Goal: Communication & Community: Participate in discussion

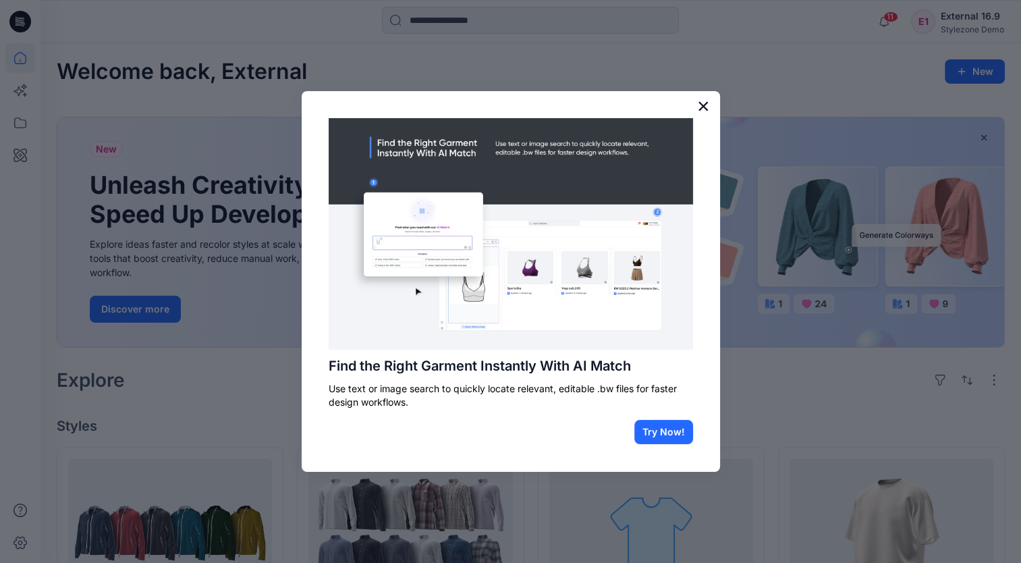
click at [700, 105] on button "×" at bounding box center [703, 106] width 13 height 22
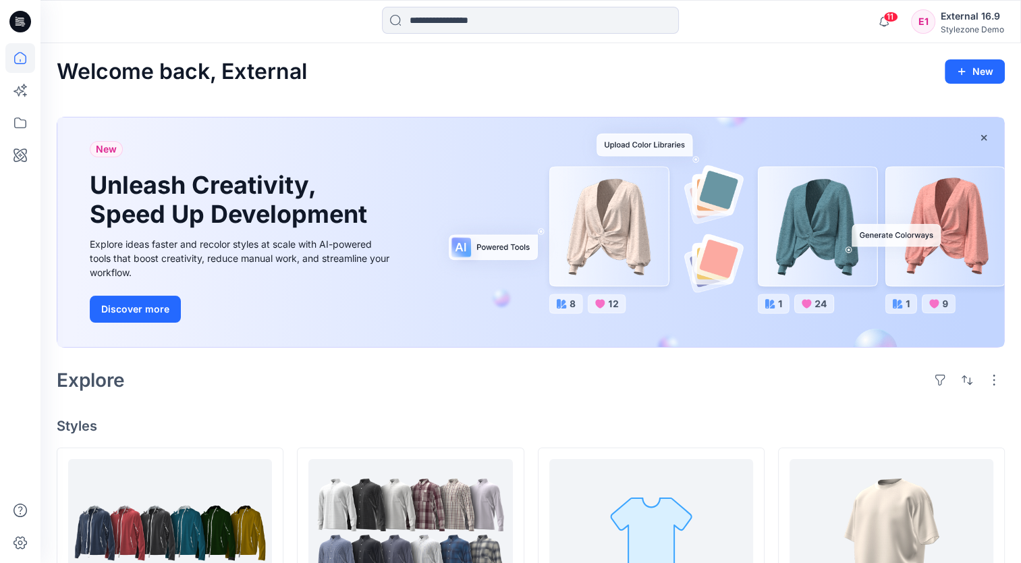
click at [972, 23] on div "External 16.9" at bounding box center [972, 16] width 63 height 16
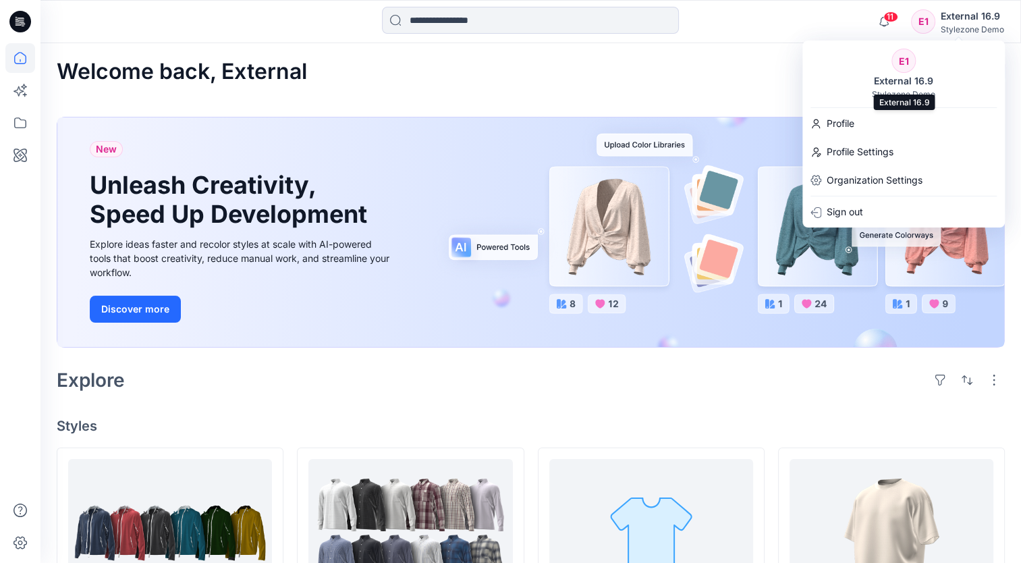
click at [866, 109] on div "E1 External 16.9 Stylezone Demo Profile Profile Settings Organization Settings …" at bounding box center [903, 133] width 202 height 187
click at [844, 119] on p "Profile" at bounding box center [841, 124] width 28 height 26
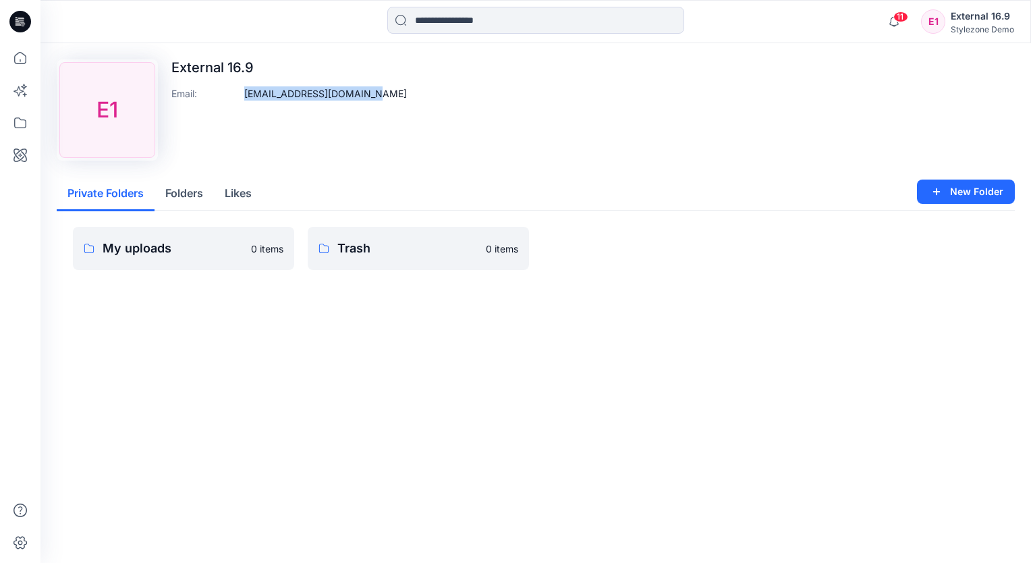
drag, startPoint x: 368, startPoint y: 98, endPoint x: 244, endPoint y: 99, distance: 124.2
click at [244, 99] on p "deployext169@yopmail.com" at bounding box center [325, 93] width 163 height 14
copy p "deployext169@yopmail.com"
click at [897, 22] on icon "button" at bounding box center [894, 21] width 26 height 27
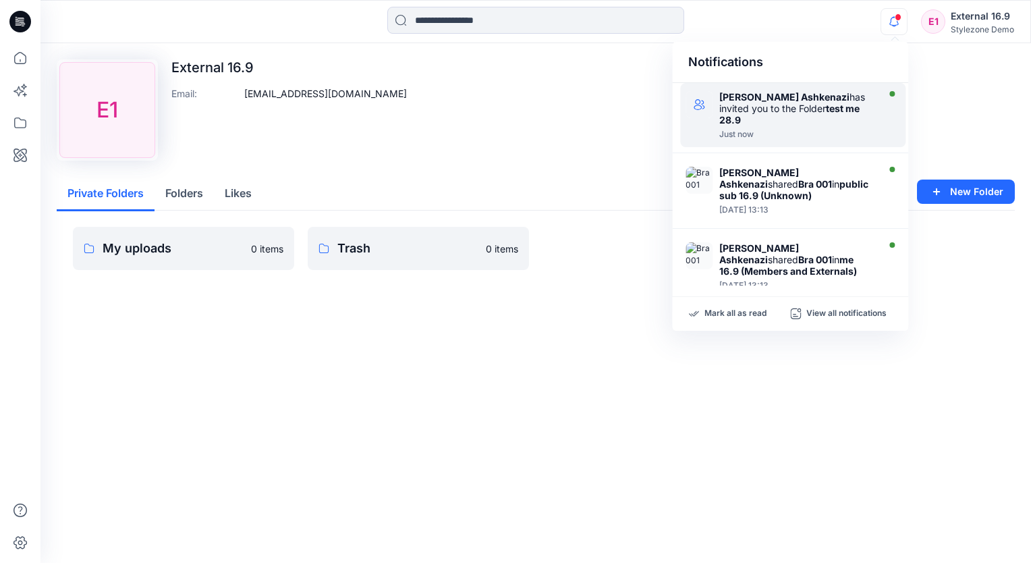
click at [800, 107] on strong "test me 28.9" at bounding box center [789, 114] width 140 height 23
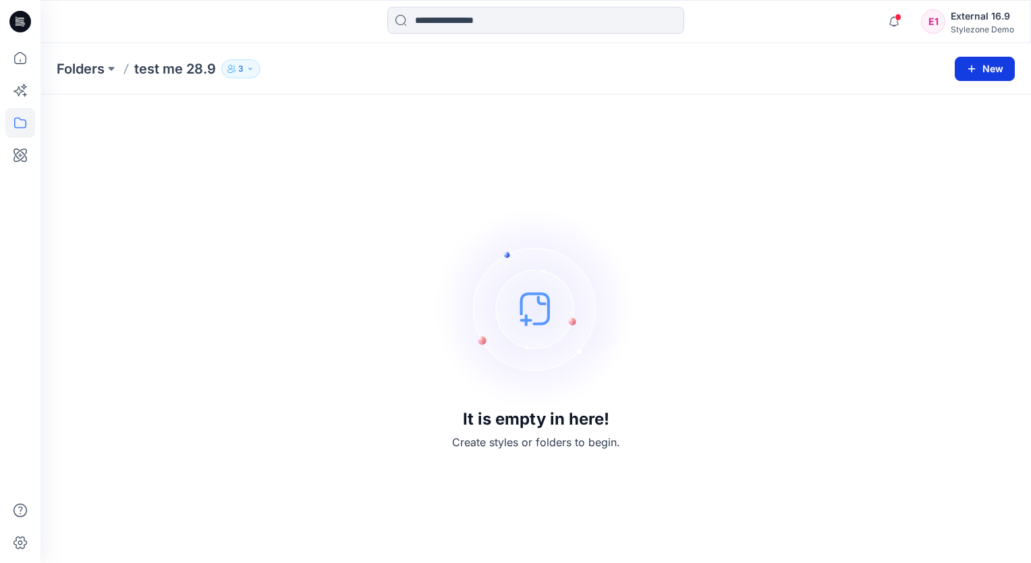
click at [968, 64] on icon "button" at bounding box center [971, 68] width 11 height 11
click at [375, 145] on div "It is empty in here! Create styles or folders to begin." at bounding box center [536, 329] width 958 height 436
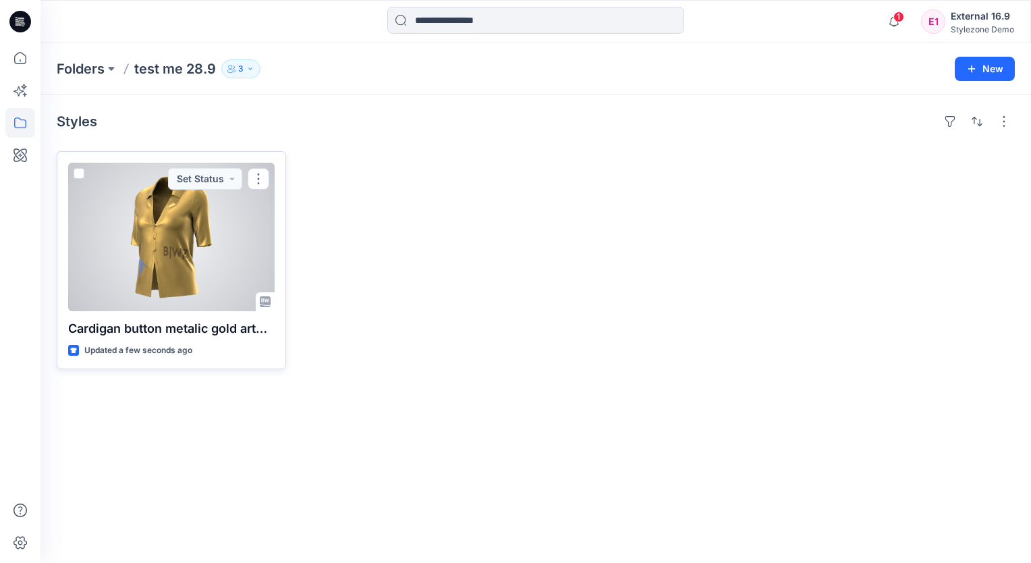
click at [147, 220] on div at bounding box center [171, 237] width 207 height 148
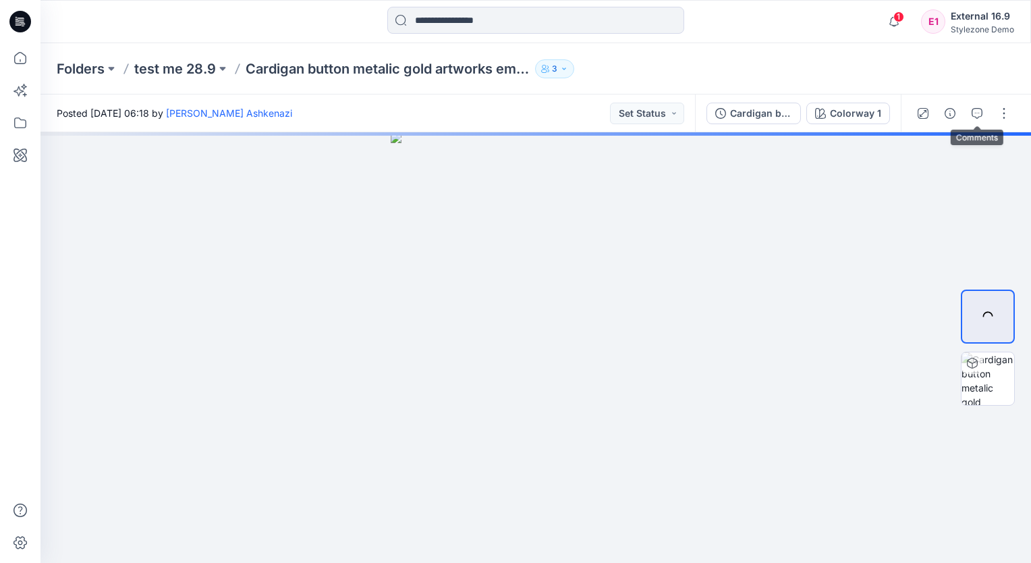
click at [975, 114] on icon "button" at bounding box center [977, 113] width 11 height 11
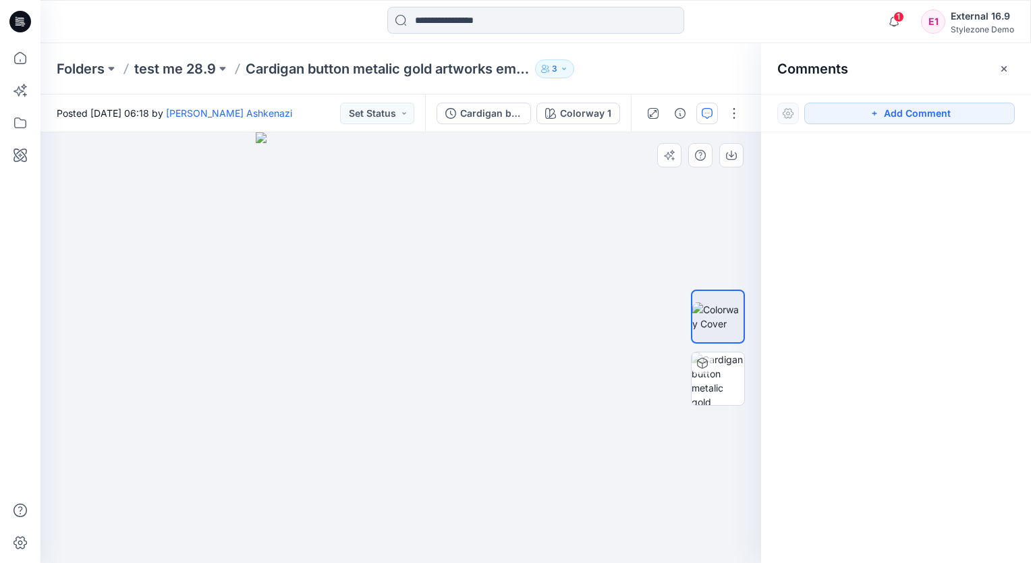
drag, startPoint x: 891, startPoint y: 111, endPoint x: 572, endPoint y: 164, distance: 322.9
click at [892, 111] on button "Add Comment" at bounding box center [909, 114] width 211 height 22
click at [158, 209] on div "1" at bounding box center [400, 347] width 721 height 431
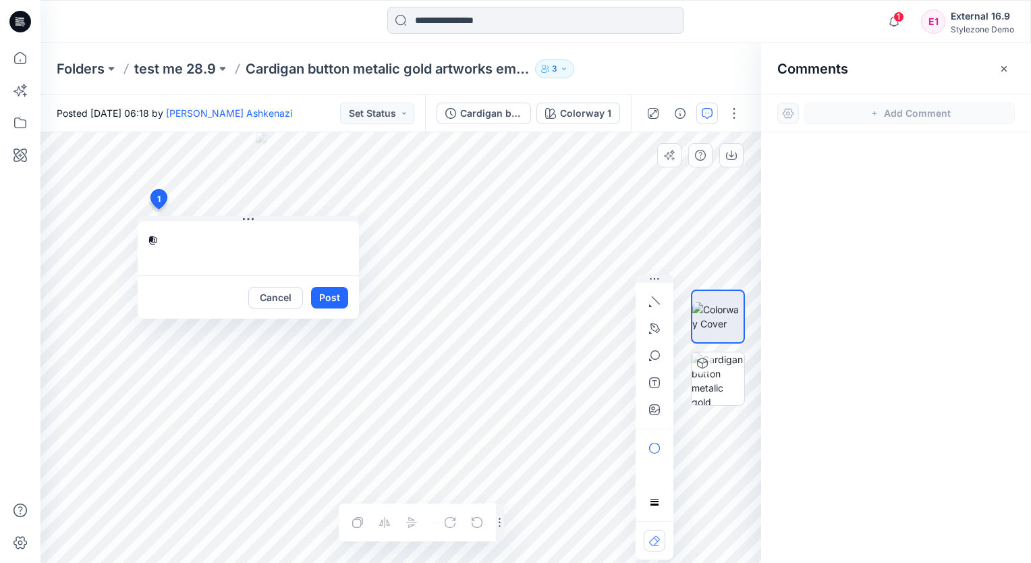
click at [167, 240] on textarea "*" at bounding box center [248, 248] width 221 height 54
click at [194, 348] on p "[EMAIL_ADDRESS][DOMAIN_NAME]" at bounding box center [236, 352] width 101 height 13
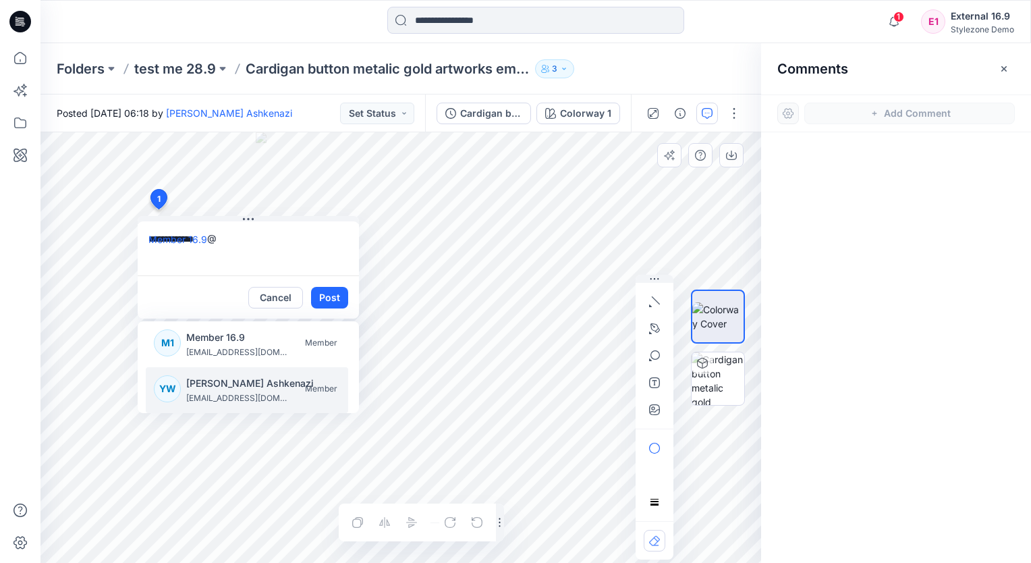
click at [209, 385] on p "[PERSON_NAME] Ashkenazi" at bounding box center [250, 383] width 128 height 16
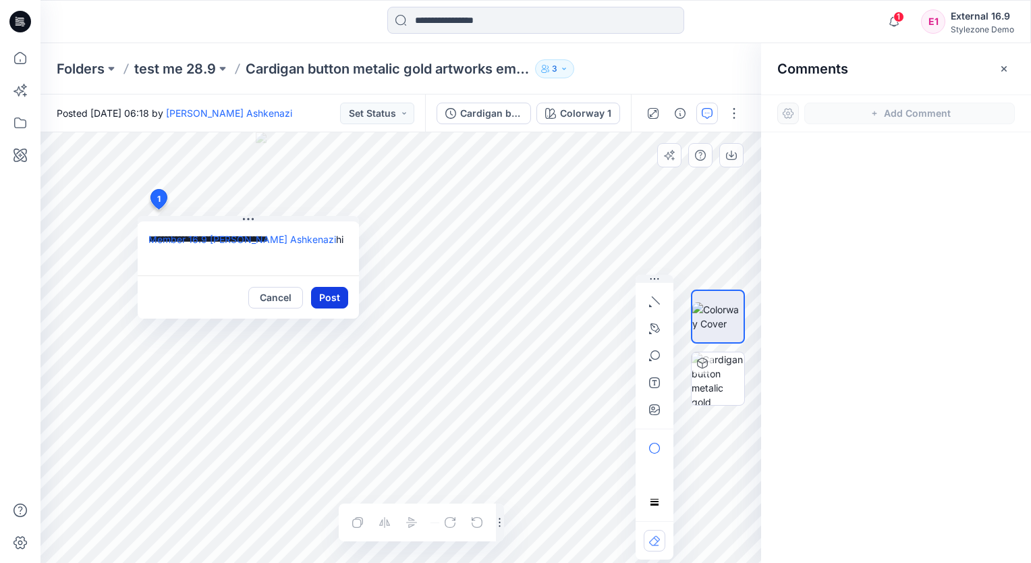
type textarea "**********"
click at [338, 303] on button "Post" at bounding box center [329, 298] width 37 height 22
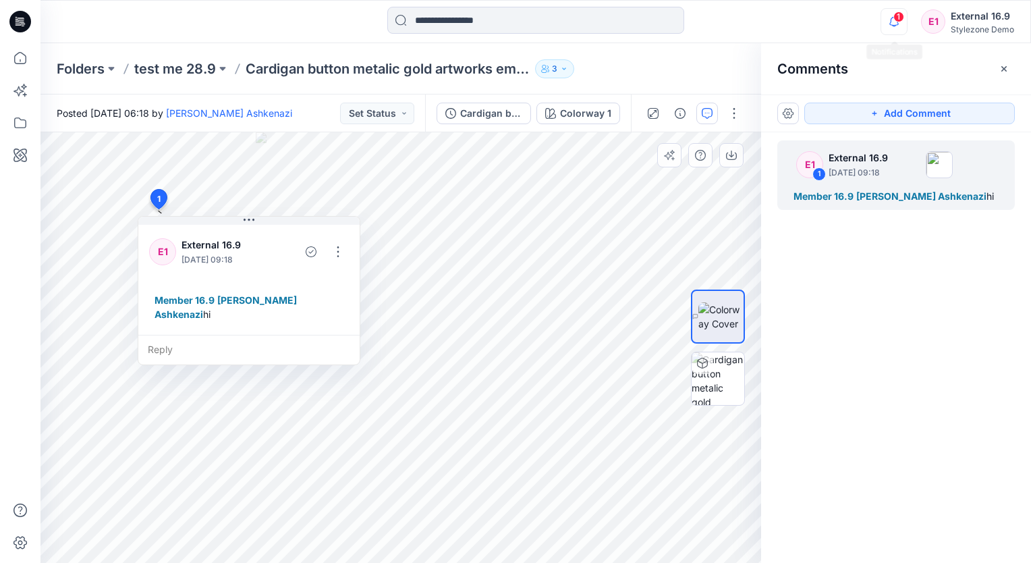
click at [900, 16] on span "1" at bounding box center [899, 16] width 11 height 11
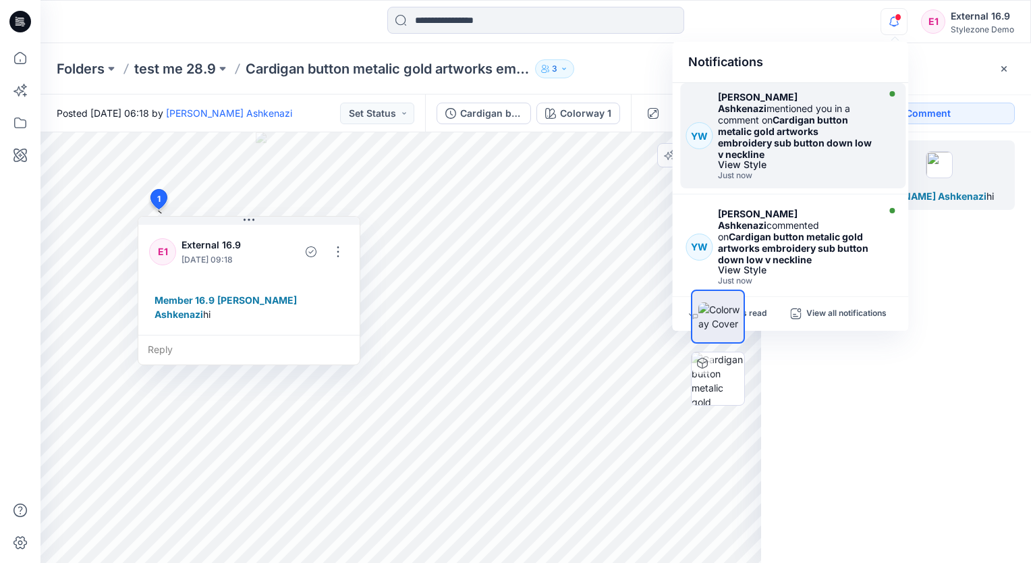
click at [840, 114] on strong "Cardigan button metalic gold artworks embroidery sub button down low v neckline" at bounding box center [795, 137] width 154 height 46
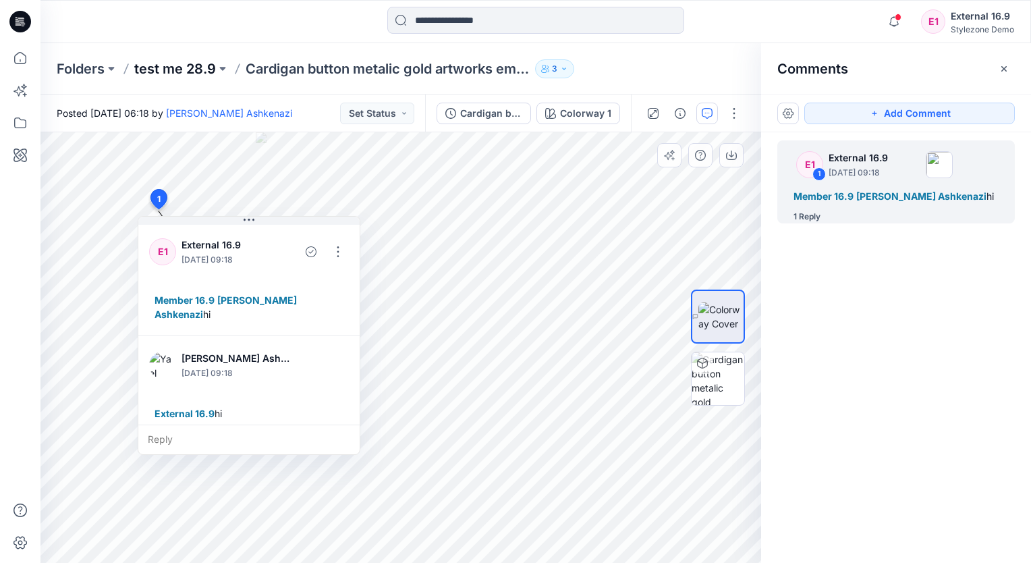
click at [195, 69] on p "test me 28.9" at bounding box center [175, 68] width 82 height 19
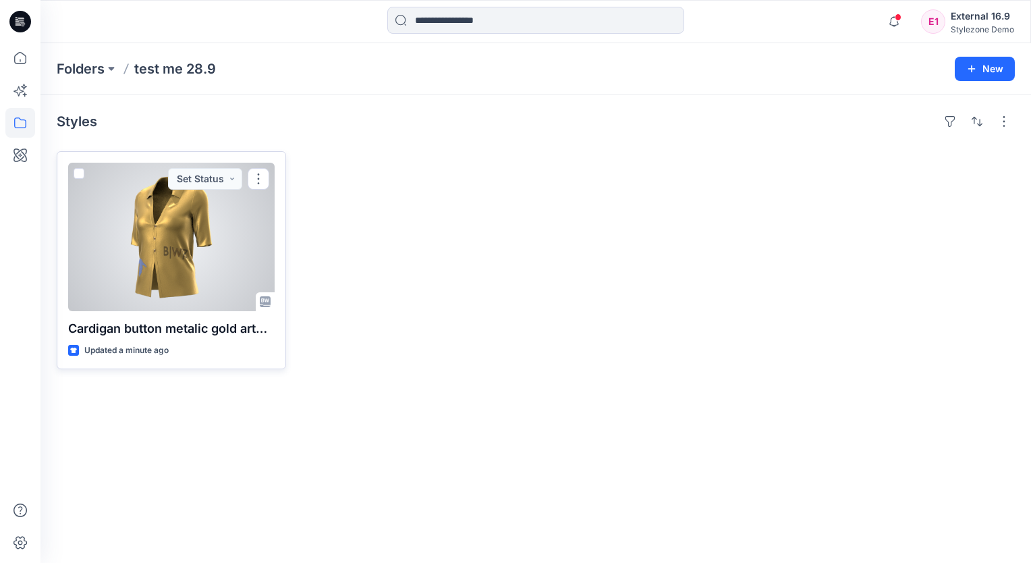
click at [171, 224] on div at bounding box center [171, 237] width 207 height 148
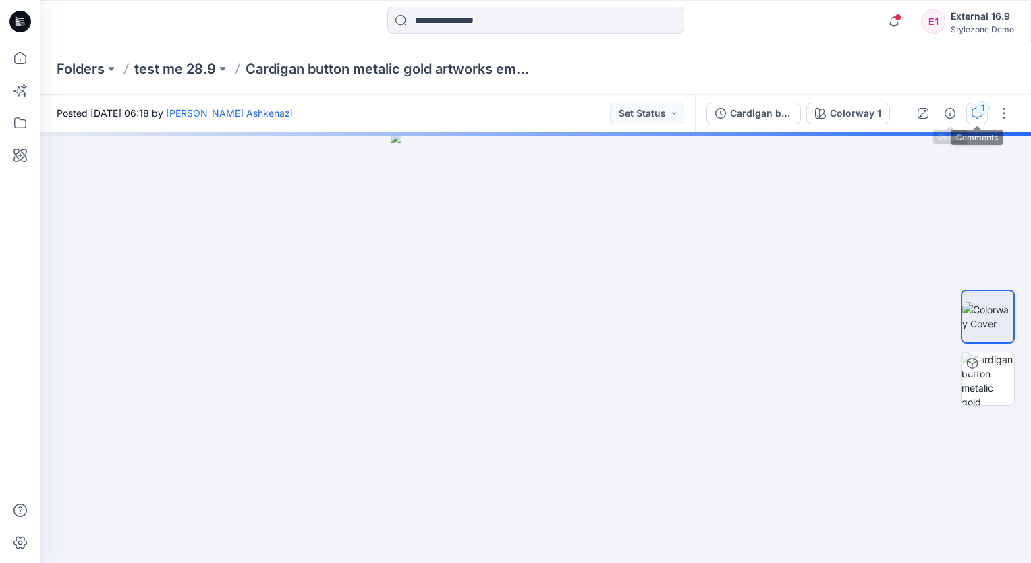
click at [977, 115] on icon "button" at bounding box center [977, 113] width 11 height 11
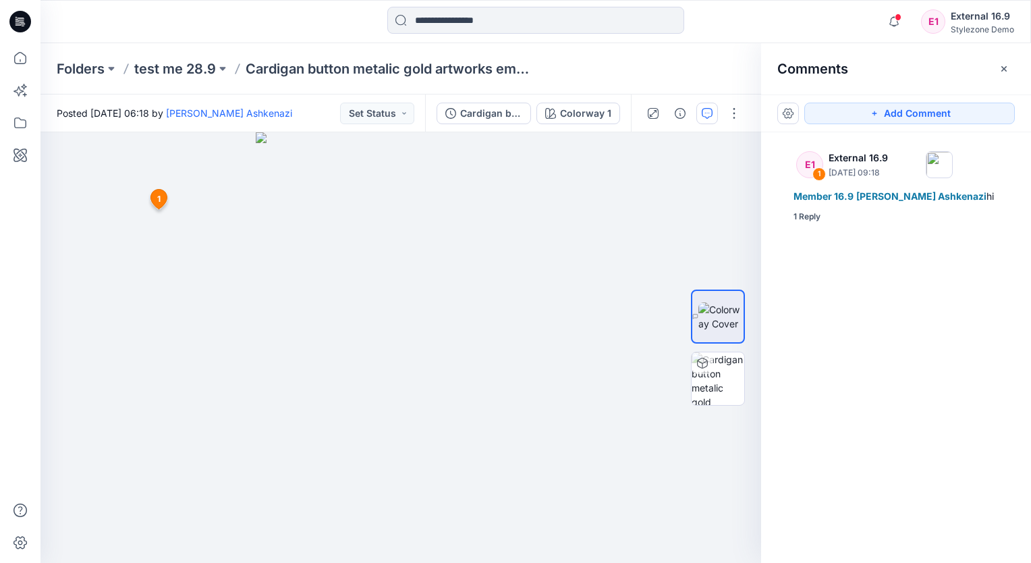
drag, startPoint x: 923, startPoint y: 113, endPoint x: 804, endPoint y: 138, distance: 122.0
click at [923, 113] on button "Add Comment" at bounding box center [909, 114] width 211 height 22
click at [96, 302] on div "2 1 E1 External 16.9 September 28, 2025 09:18 Member 16.9 Yael Waitz Ashkenazi …" at bounding box center [400, 347] width 721 height 431
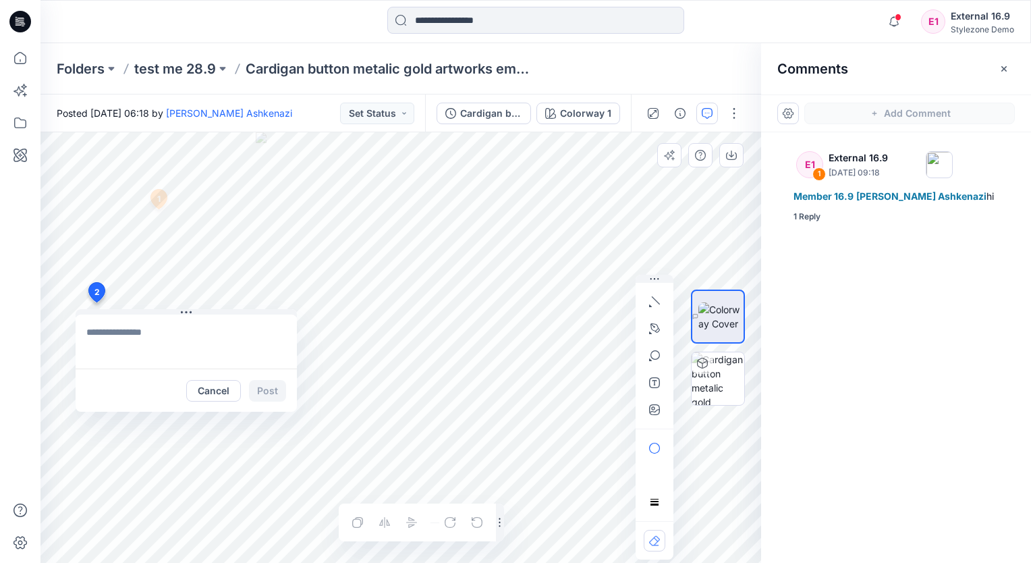
type textarea "*"
click at [111, 331] on textarea "*" at bounding box center [186, 341] width 221 height 54
click at [121, 341] on textarea "*" at bounding box center [186, 341] width 221 height 54
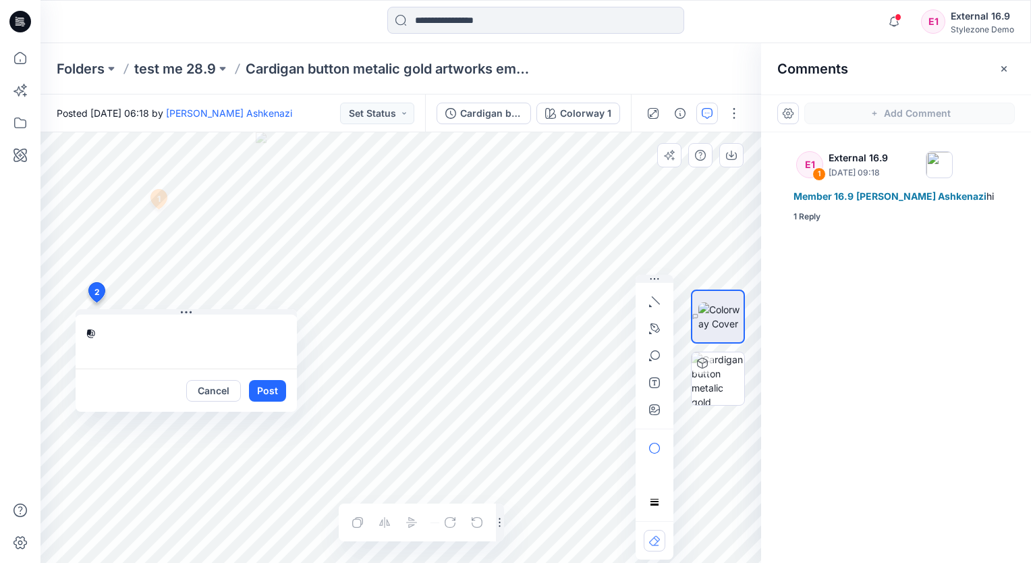
click at [209, 388] on button "Cancel" at bounding box center [213, 391] width 55 height 22
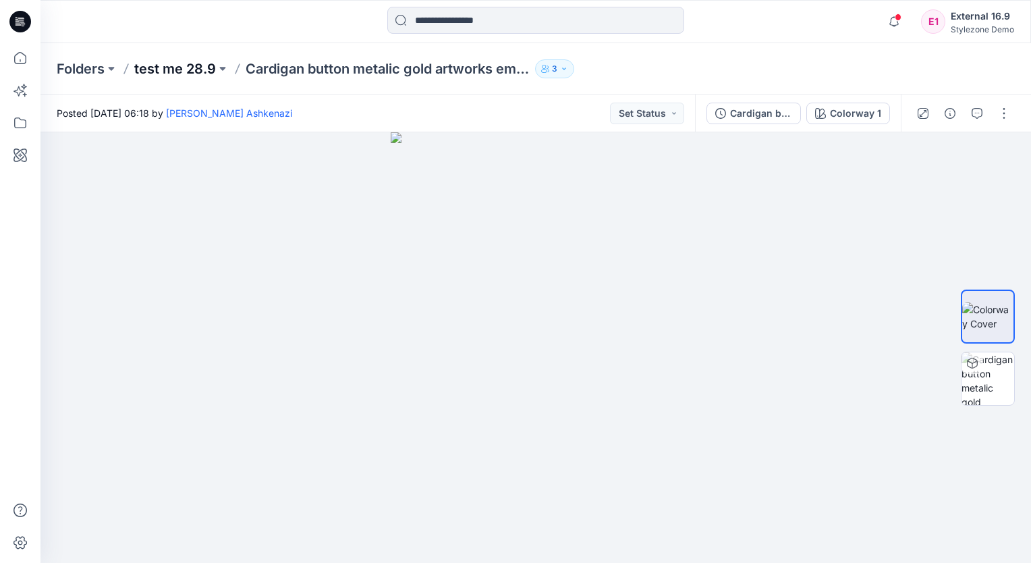
click at [169, 65] on p "test me 28.9" at bounding box center [175, 68] width 82 height 19
